Goal: Check status: Check status

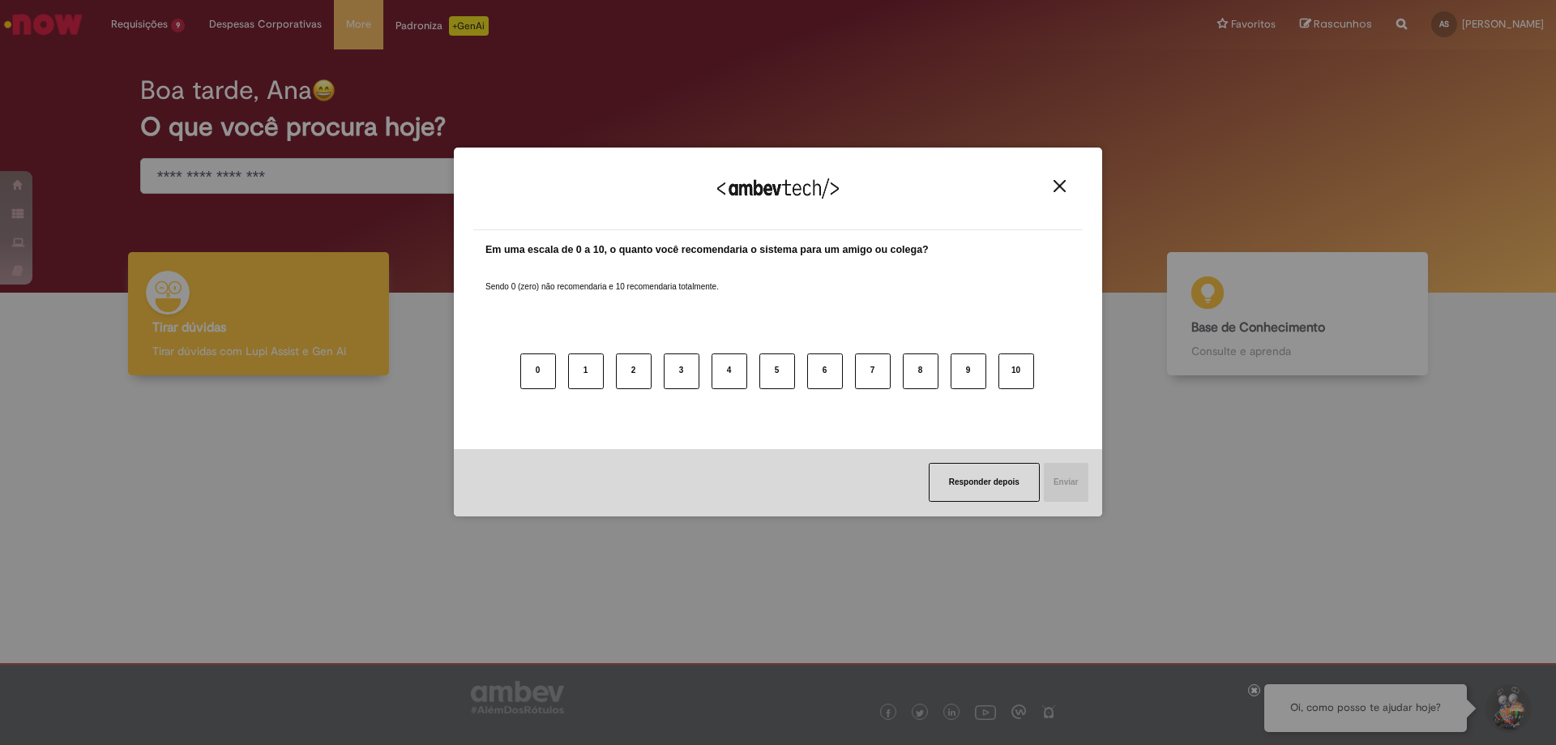
click at [1060, 184] on img "Close" at bounding box center [1060, 186] width 12 height 12
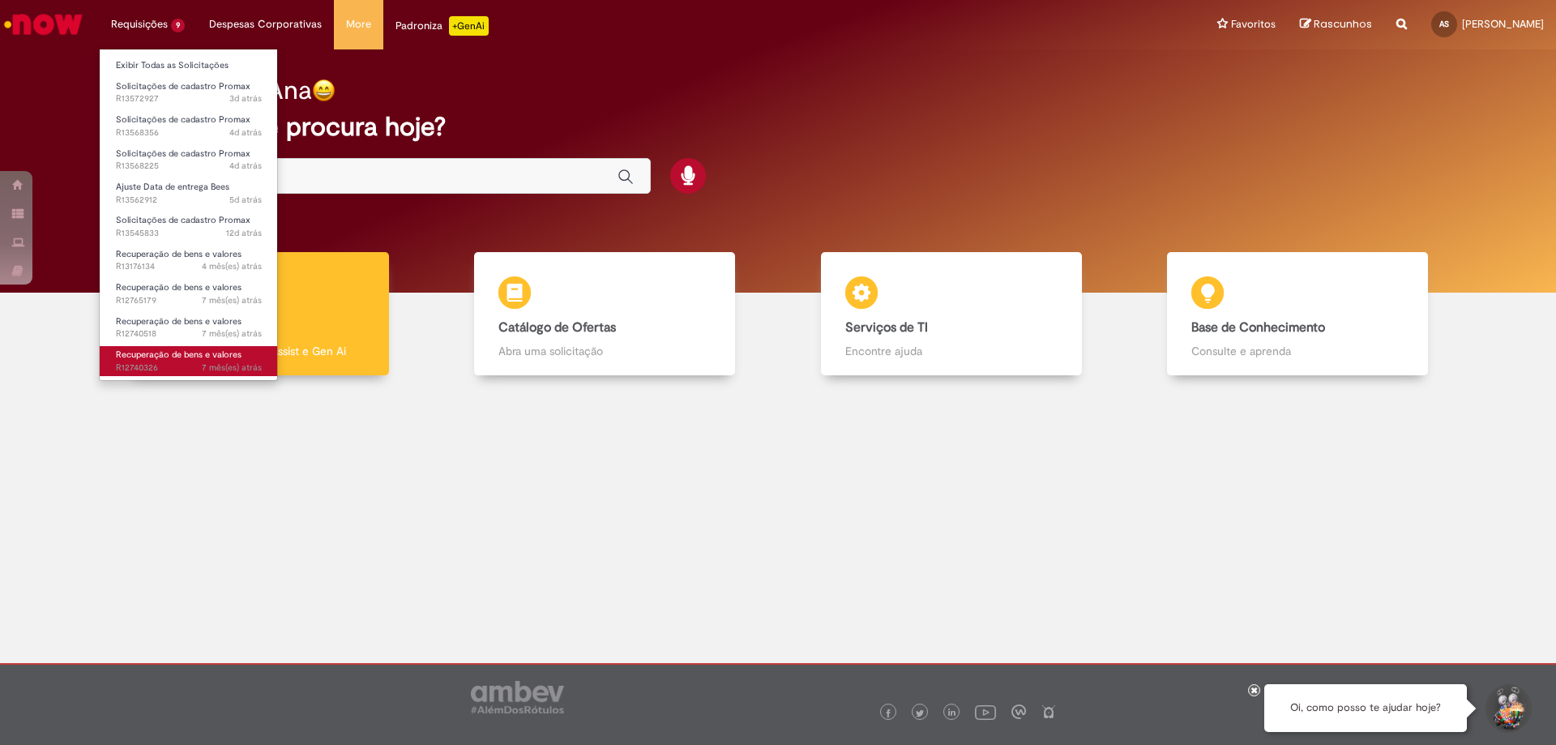
click at [202, 361] on link "Recuperação de bens e valores 7 mês(es) atrás 7 meses atrás R12740326" at bounding box center [189, 361] width 178 height 30
click at [203, 362] on span "7 mês(es) atrás" at bounding box center [232, 368] width 60 height 12
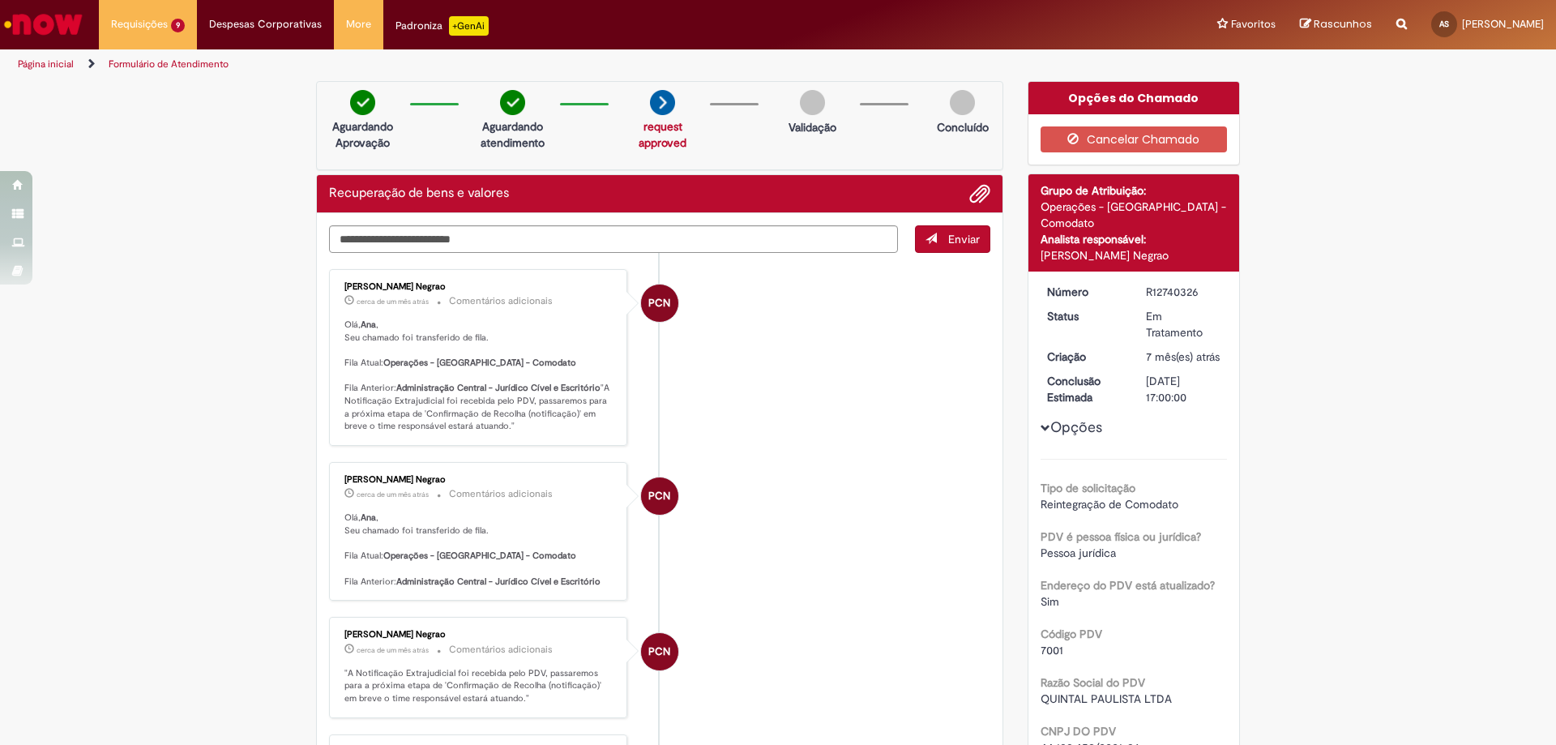
drag, startPoint x: 1141, startPoint y: 273, endPoint x: 1207, endPoint y: 270, distance: 66.6
click at [1207, 284] on div "R12740326" at bounding box center [1183, 292] width 75 height 16
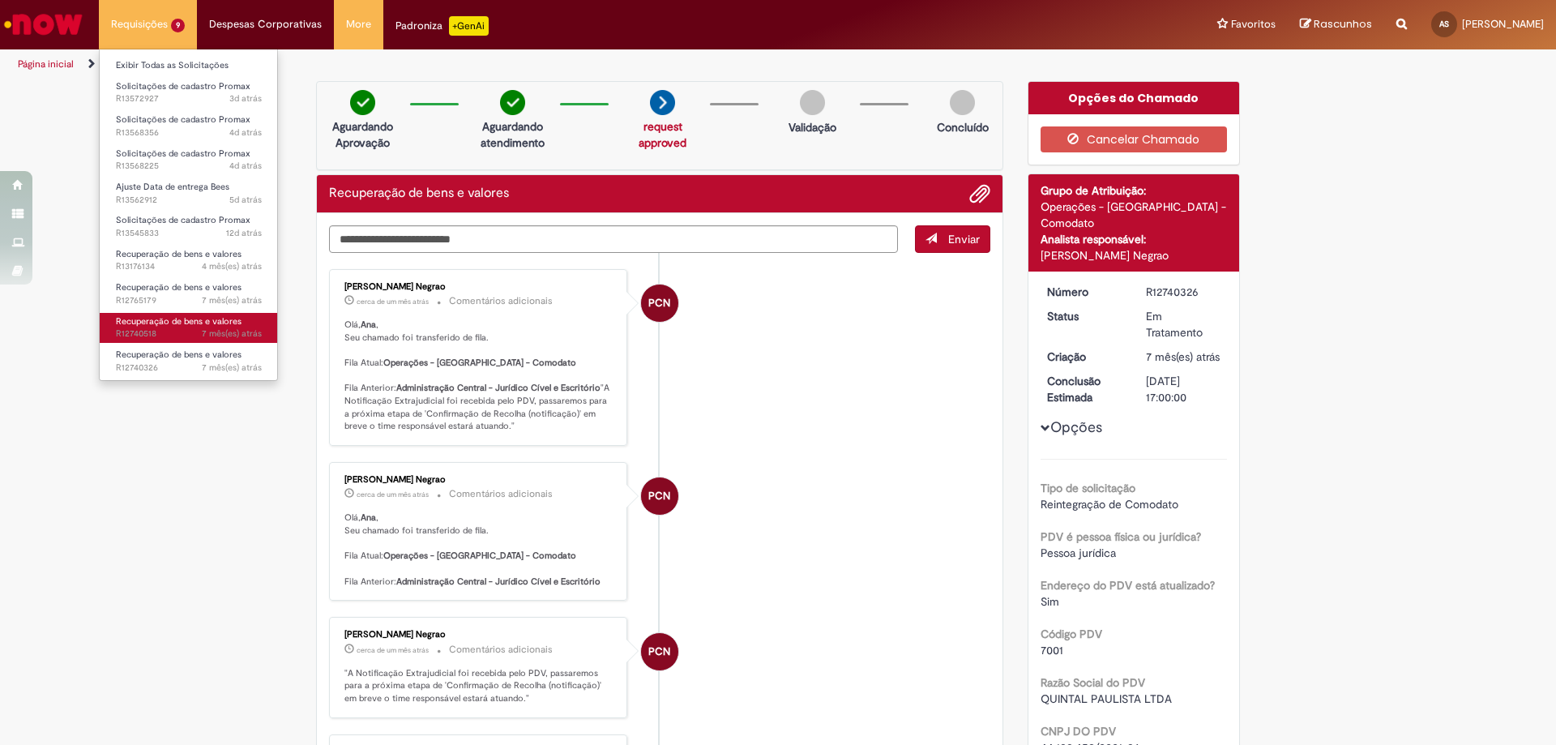
click at [223, 321] on span "Recuperação de bens e valores" at bounding box center [179, 321] width 126 height 12
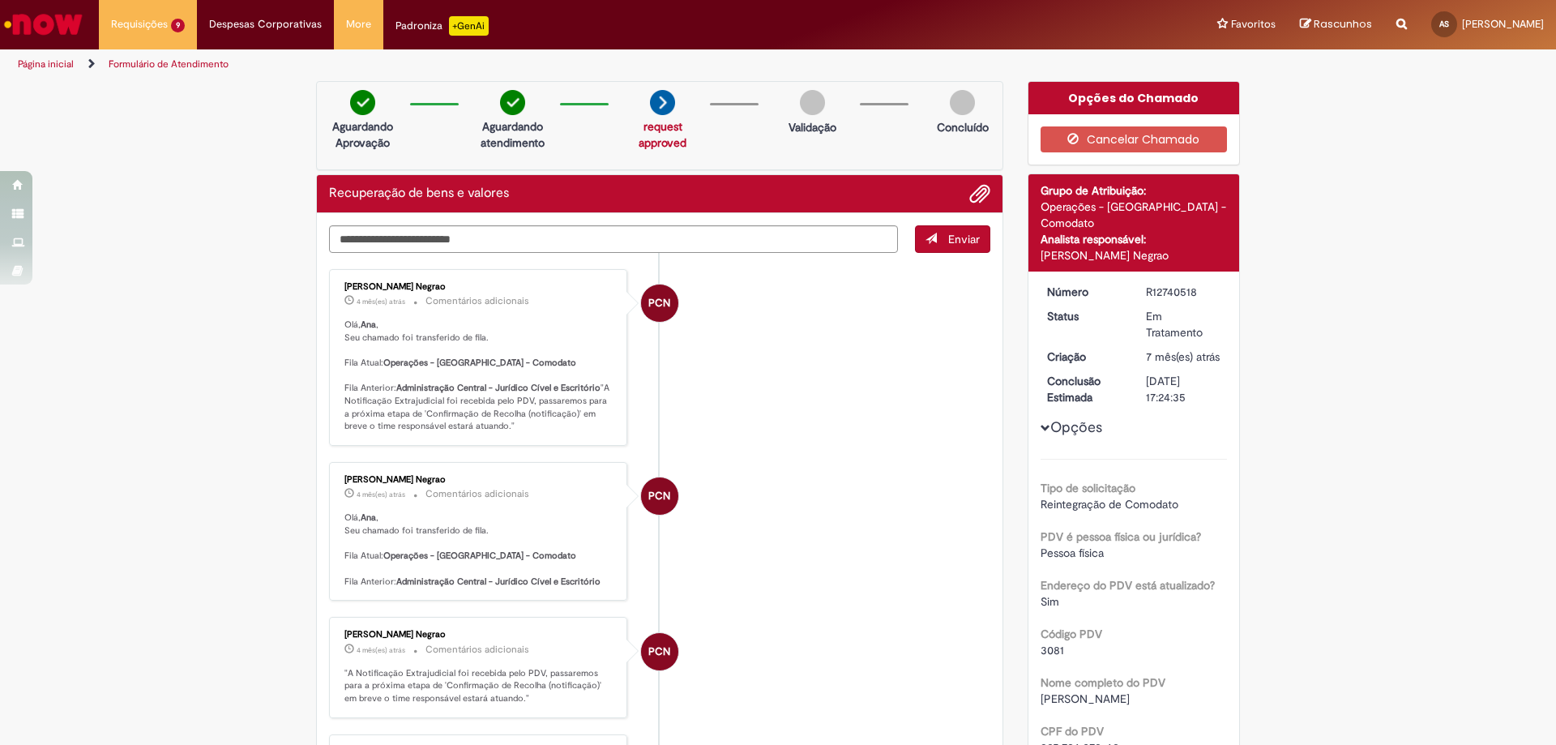
drag, startPoint x: 1135, startPoint y: 269, endPoint x: 1208, endPoint y: 277, distance: 73.4
click at [1208, 284] on dd "R12740518" at bounding box center [1184, 292] width 100 height 16
copy div "R12740518"
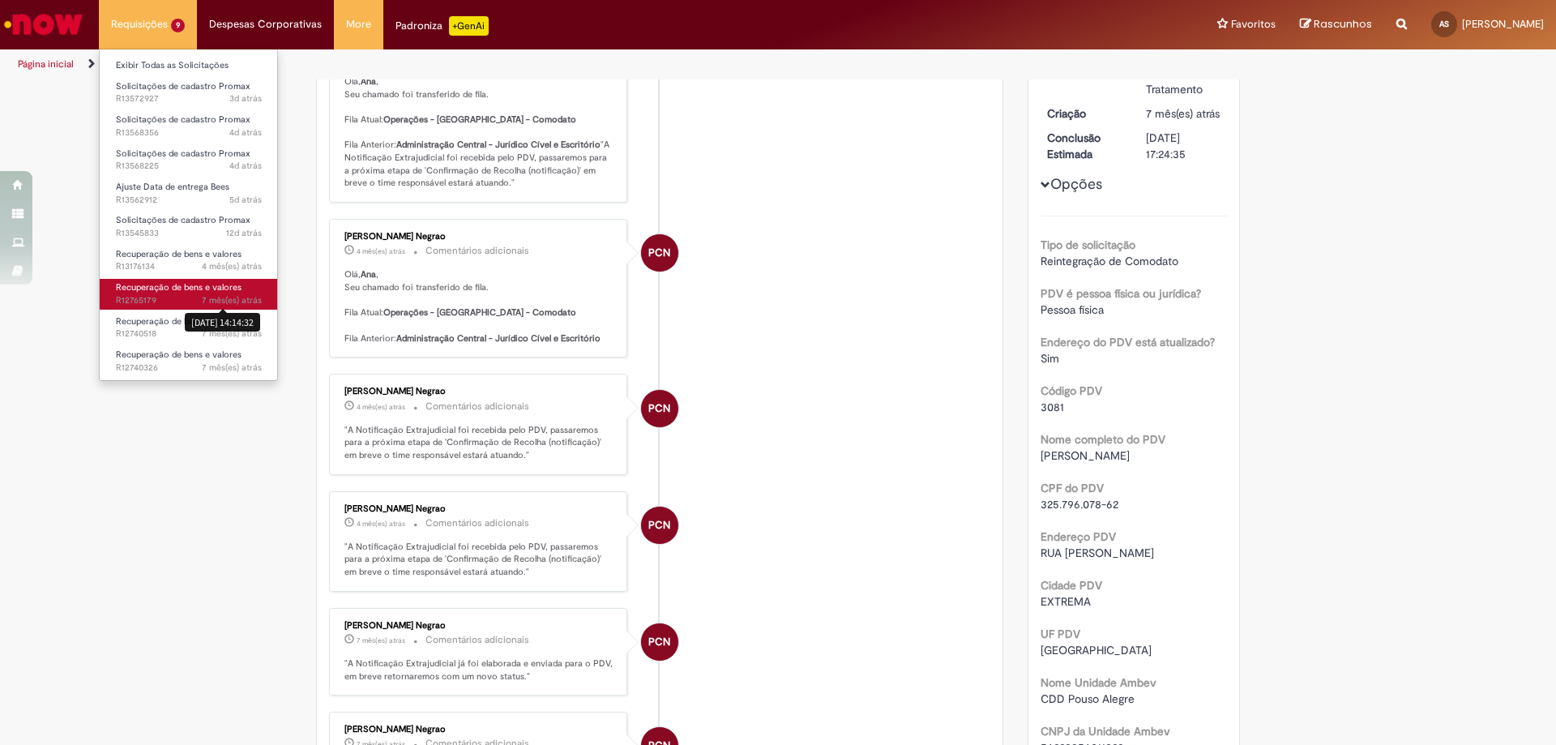
click at [220, 294] on span "7 mês(es) atrás" at bounding box center [232, 300] width 60 height 12
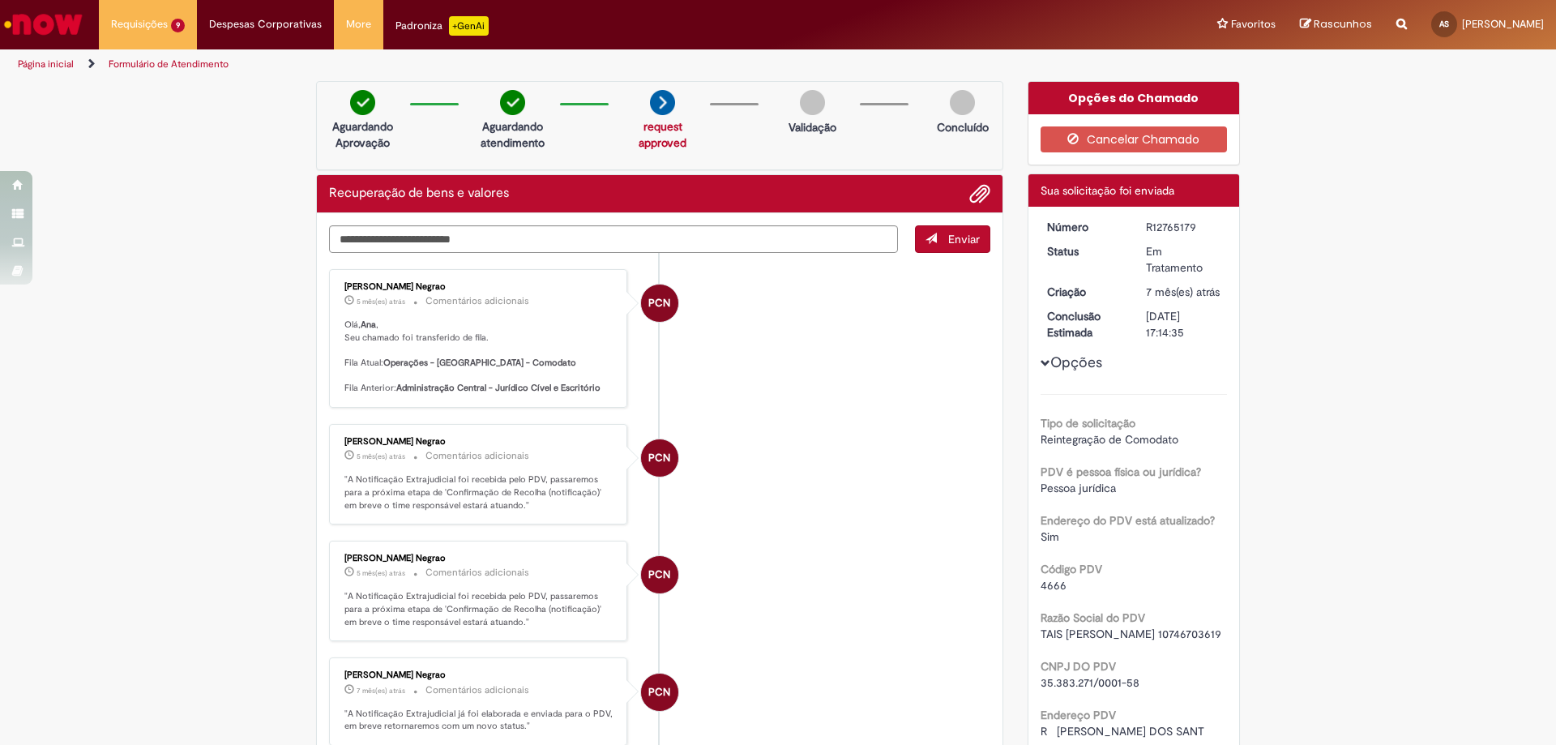
drag, startPoint x: 1163, startPoint y: 227, endPoint x: 1201, endPoint y: 222, distance: 37.6
click at [1201, 222] on div "R12765179" at bounding box center [1183, 227] width 75 height 16
drag, startPoint x: 1128, startPoint y: 226, endPoint x: 1210, endPoint y: 236, distance: 83.3
copy div "R12765179 Status Em Tratamento Criação 7 mês(es) atrás 7 meses atrás Conclusão …"
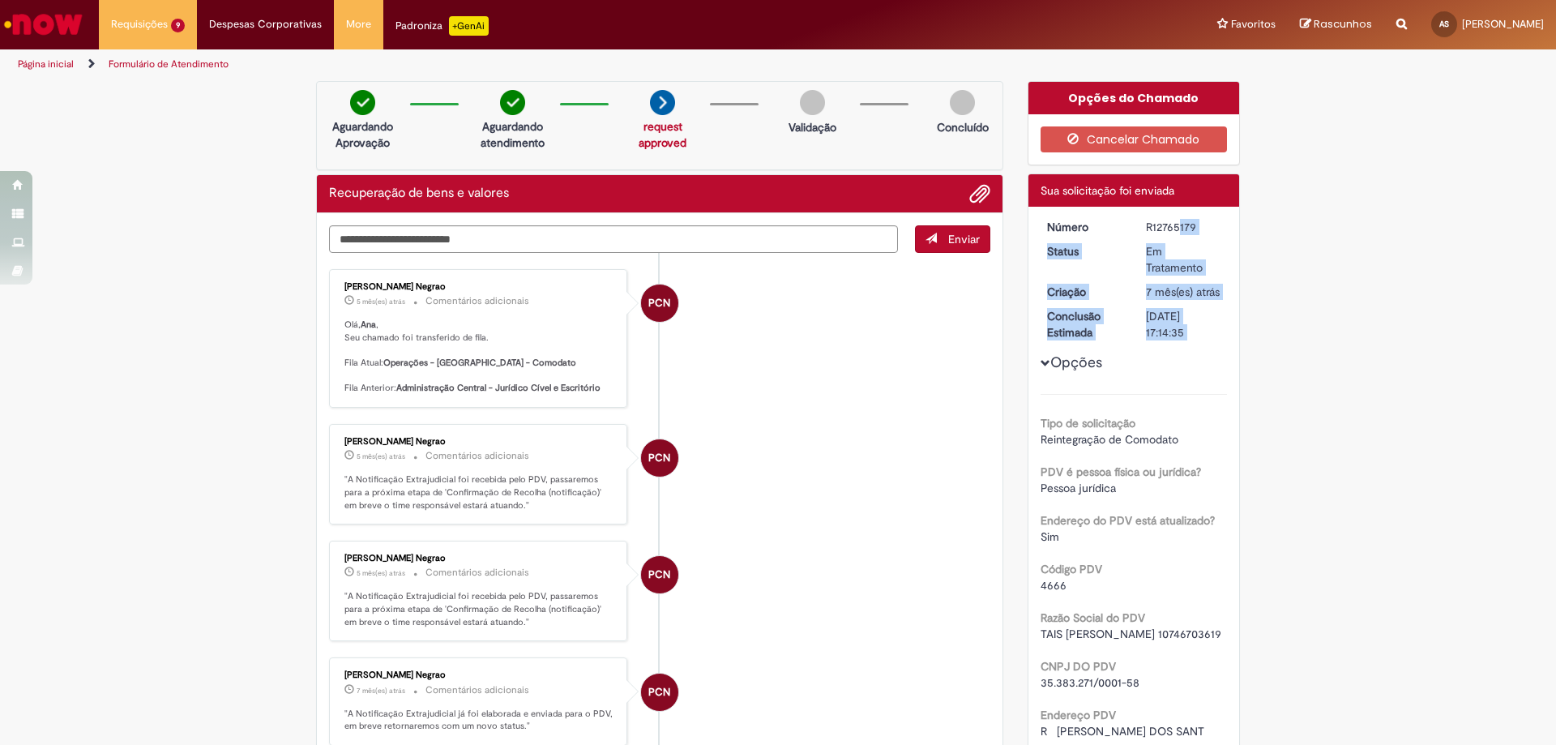
click at [1081, 296] on dt "Criação" at bounding box center [1085, 292] width 100 height 16
drag, startPoint x: 1137, startPoint y: 238, endPoint x: 1185, endPoint y: 227, distance: 49.8
click at [1149, 232] on div "R12765179" at bounding box center [1183, 227] width 75 height 16
click at [1146, 231] on div "R12765179" at bounding box center [1183, 227] width 75 height 16
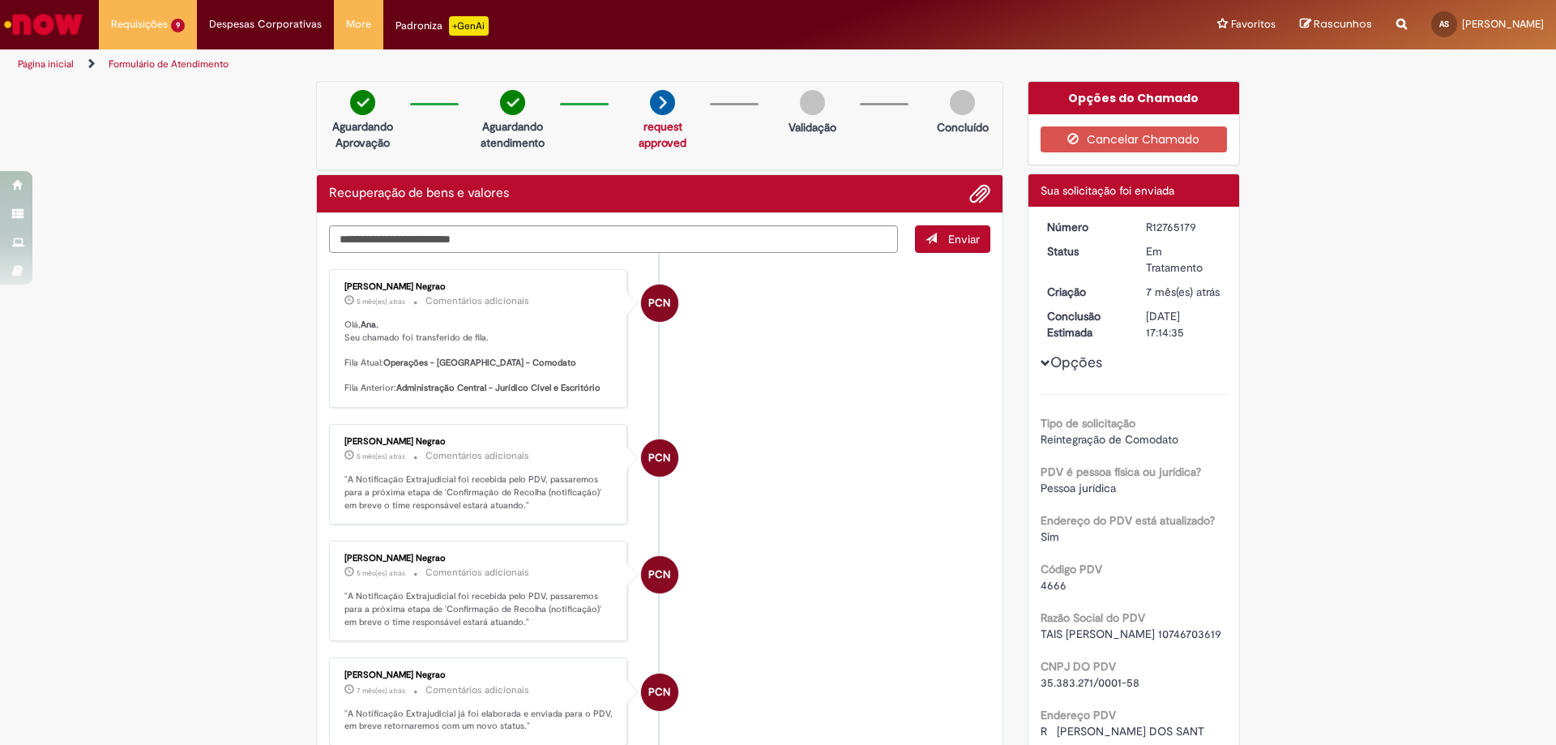
click at [1146, 231] on div "R12765179" at bounding box center [1183, 227] width 75 height 16
copy div "R12765179"
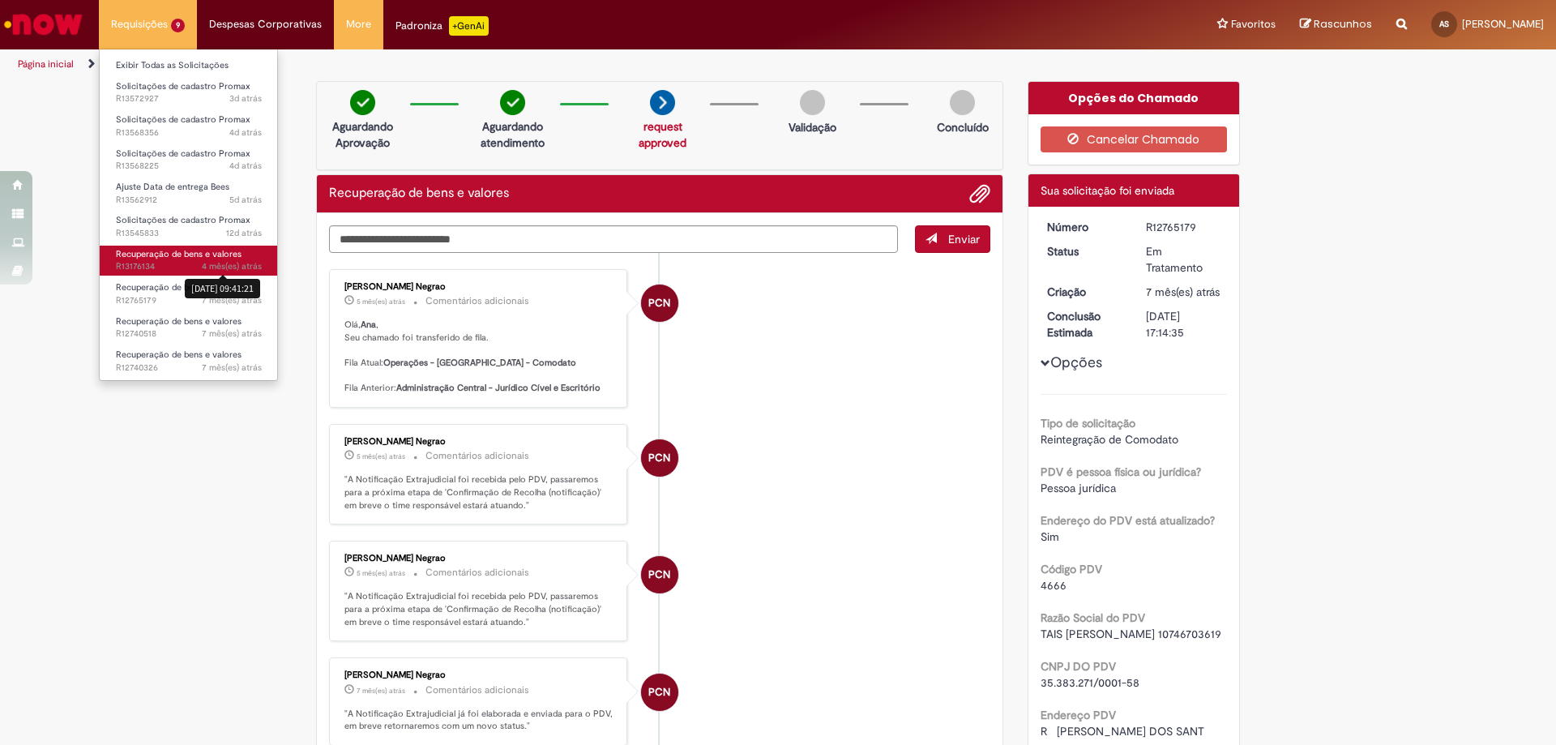
click at [238, 275] on link "Recuperação de bens e valores 4 mês(es) atrás 4 meses atrás [DATE] 09:41:21 R13…" at bounding box center [189, 261] width 178 height 30
click at [268, 267] on link "Recuperação de bens e valores 4 mês(es) atrás 4 meses atrás R13176134" at bounding box center [189, 261] width 178 height 30
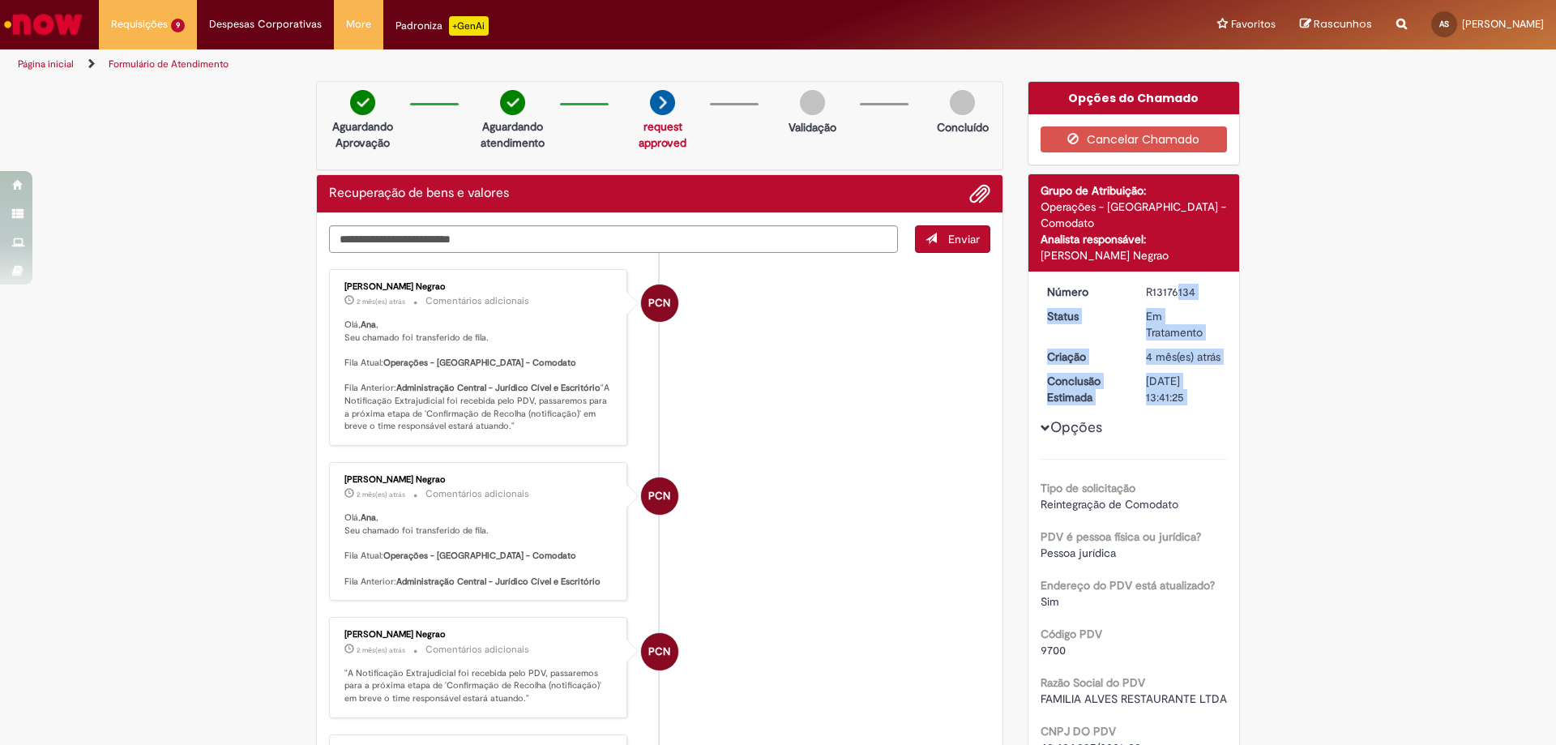
drag, startPoint x: 1137, startPoint y: 271, endPoint x: 1192, endPoint y: 264, distance: 56.3
click at [1170, 284] on div "R13176134" at bounding box center [1183, 292] width 75 height 16
